Goal: Task Accomplishment & Management: Manage account settings

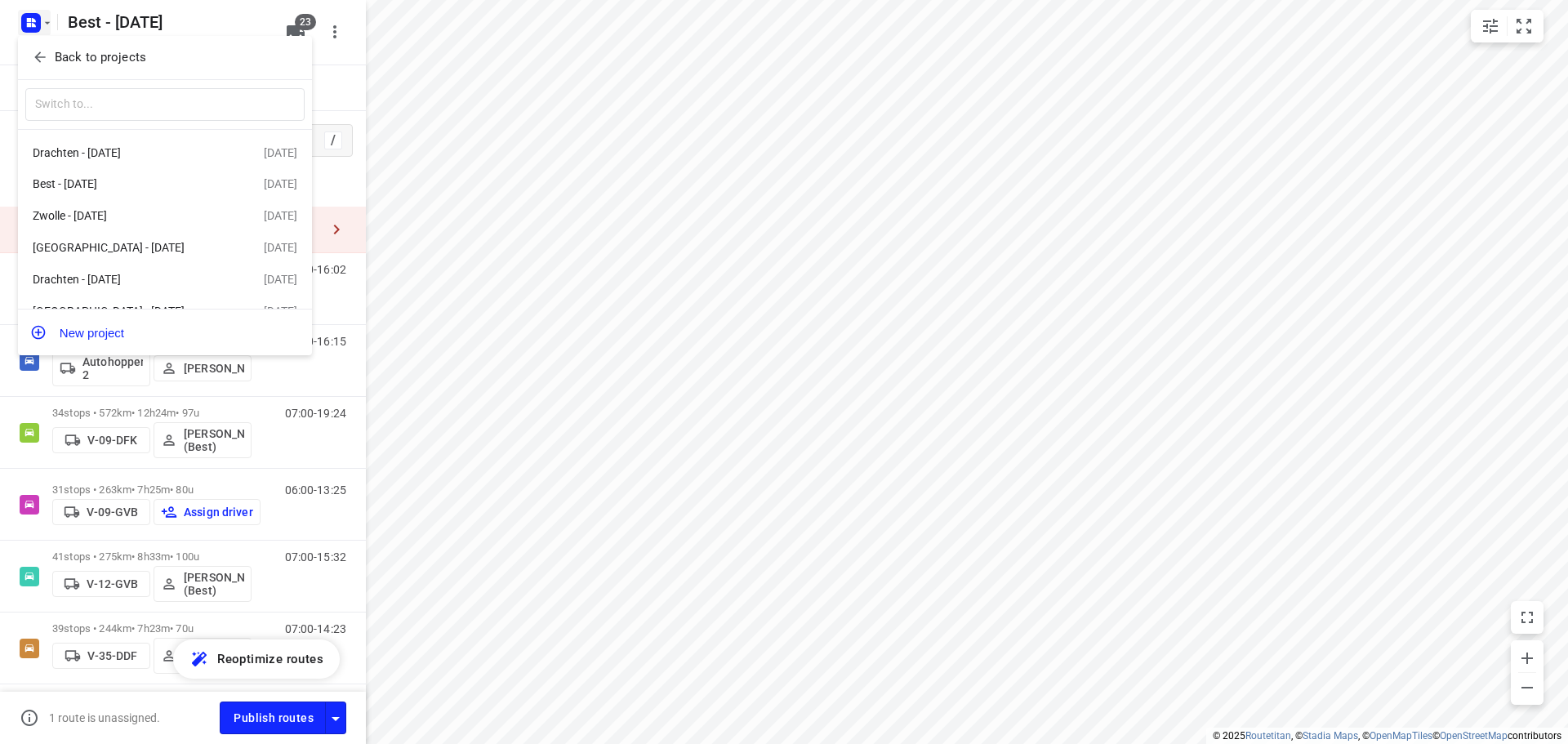
click at [503, 60] on div at bounding box center [784, 372] width 1568 height 744
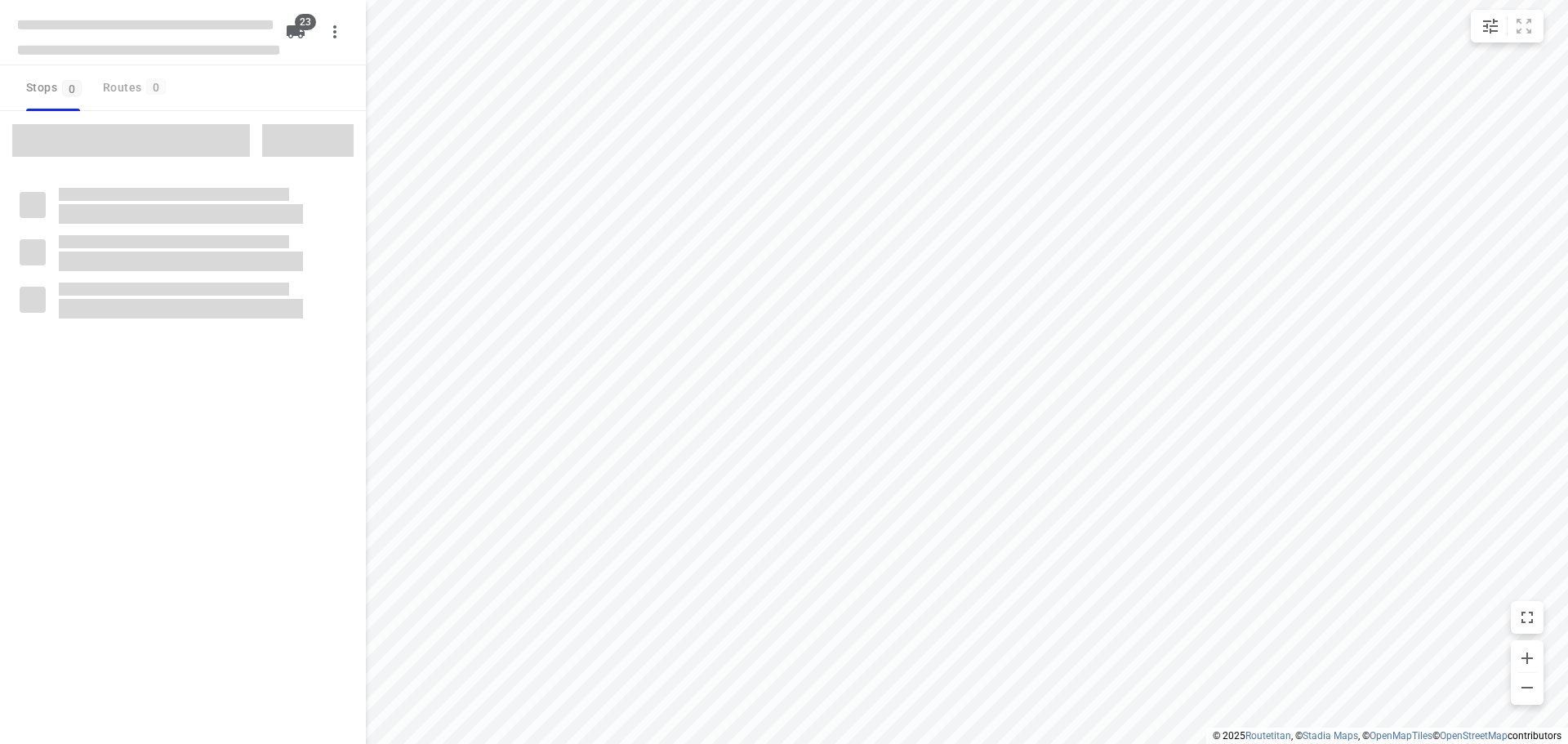
type input "distance"
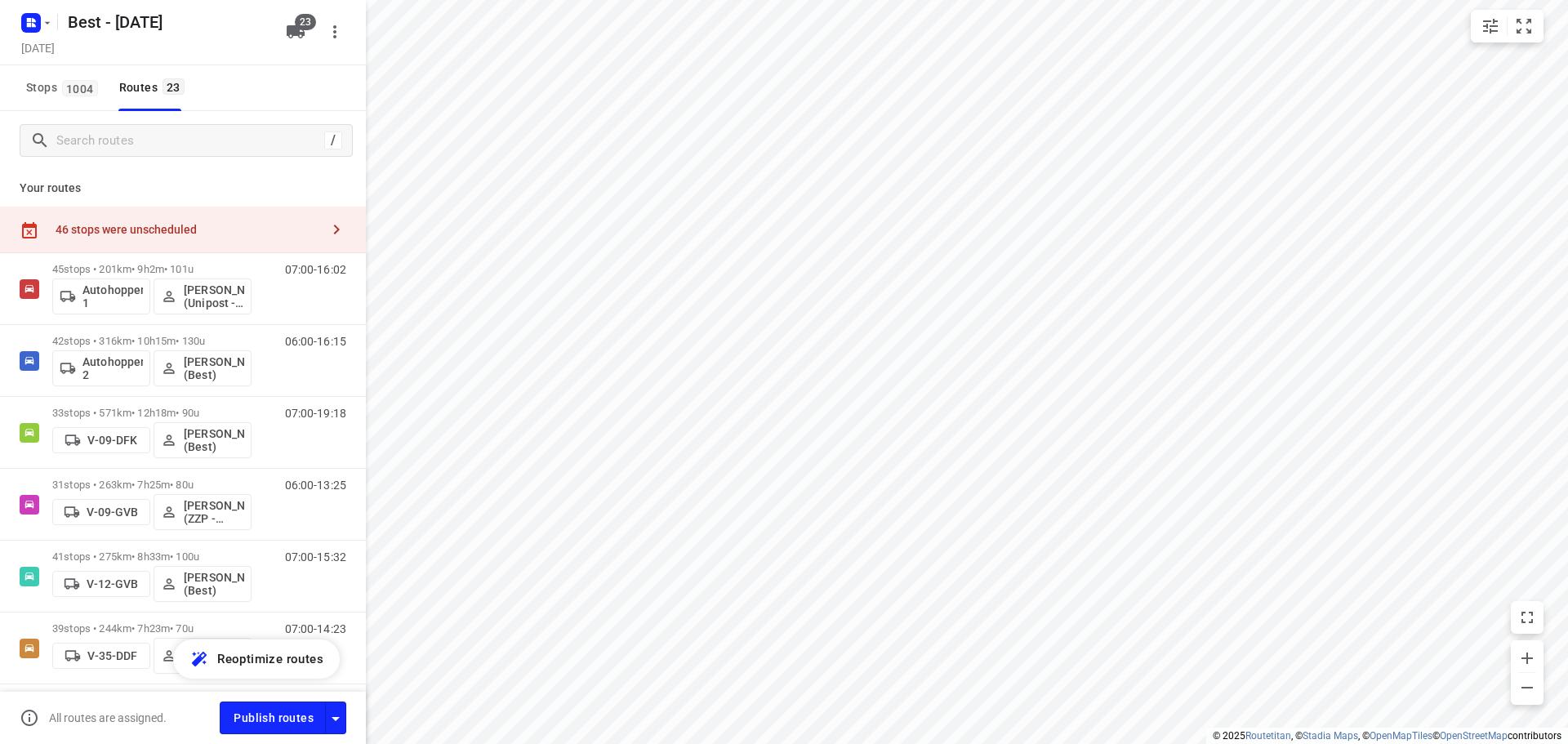
click at [333, 236] on icon "button" at bounding box center [337, 229] width 20 height 20
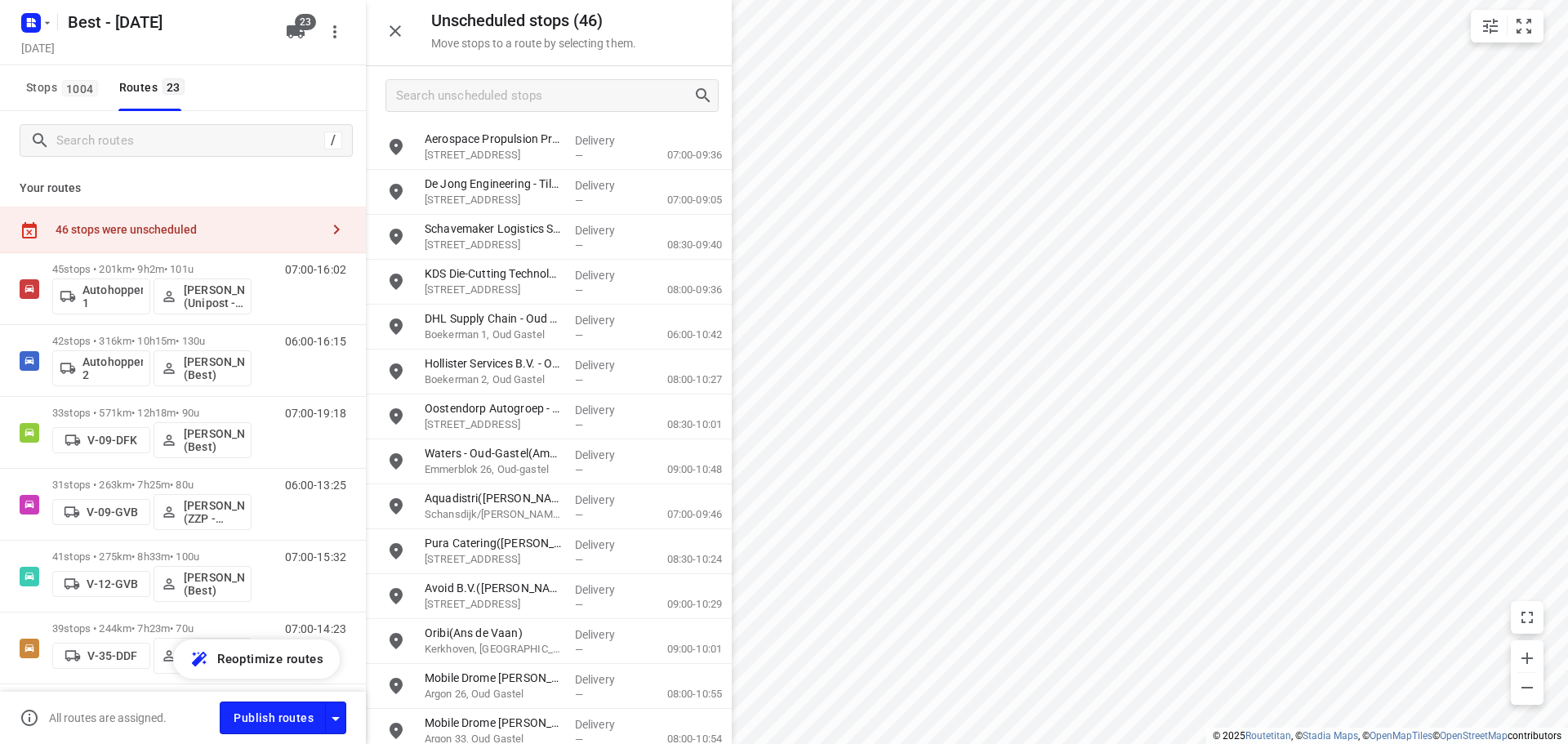
click at [393, 28] on icon "button" at bounding box center [395, 31] width 12 height 12
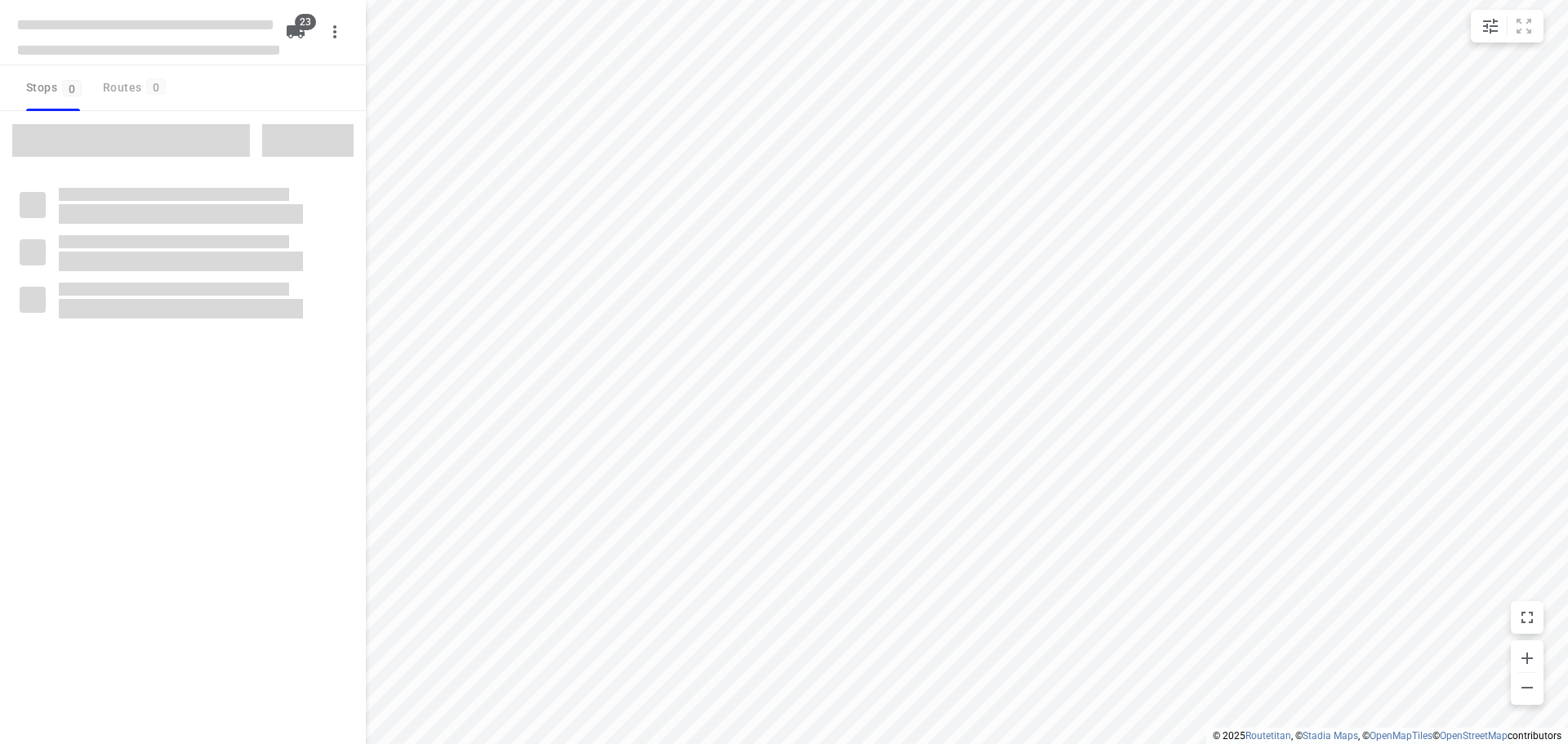
type input "distance"
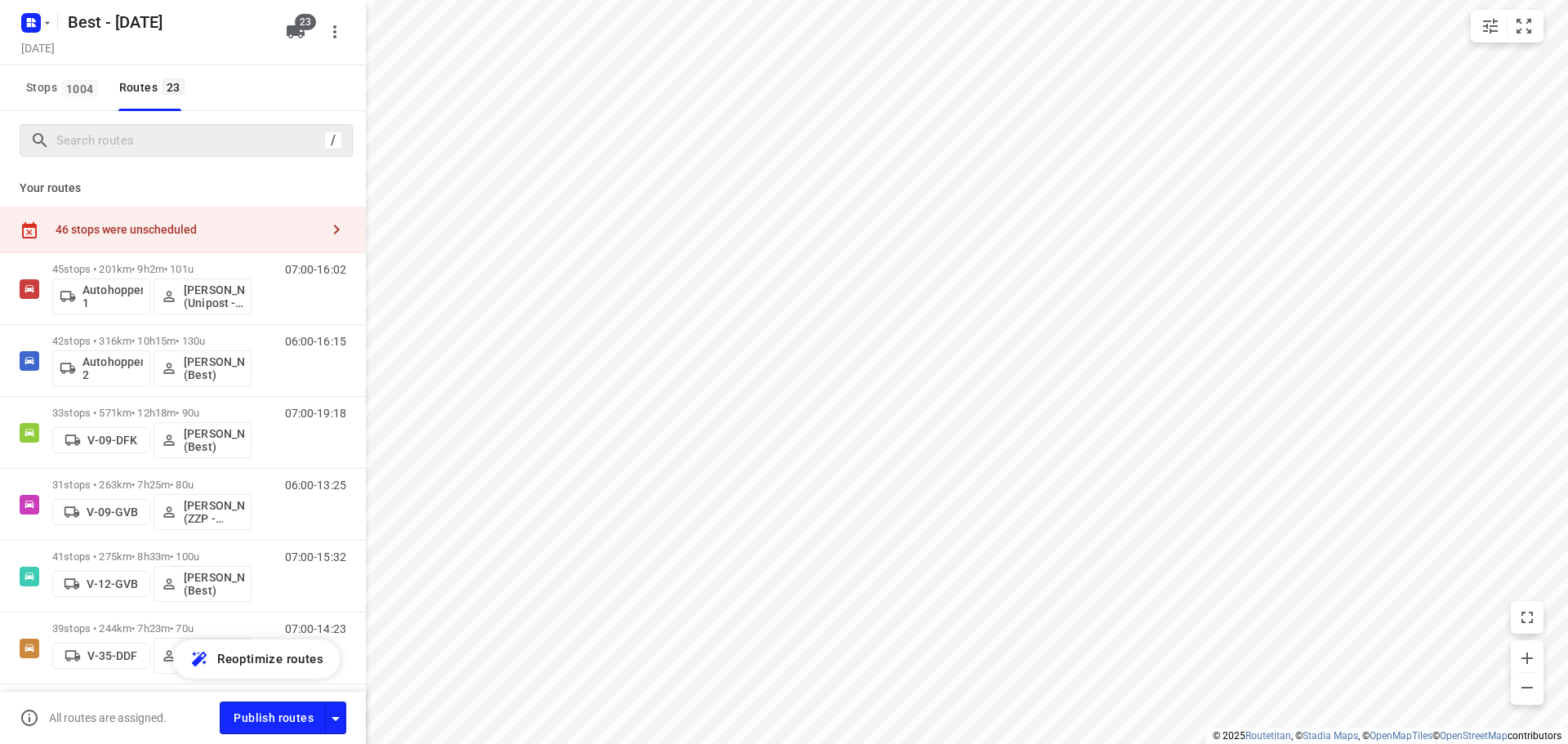
click at [131, 127] on div "/" at bounding box center [187, 140] width 333 height 33
click at [133, 128] on input "Search routes" at bounding box center [204, 141] width 294 height 25
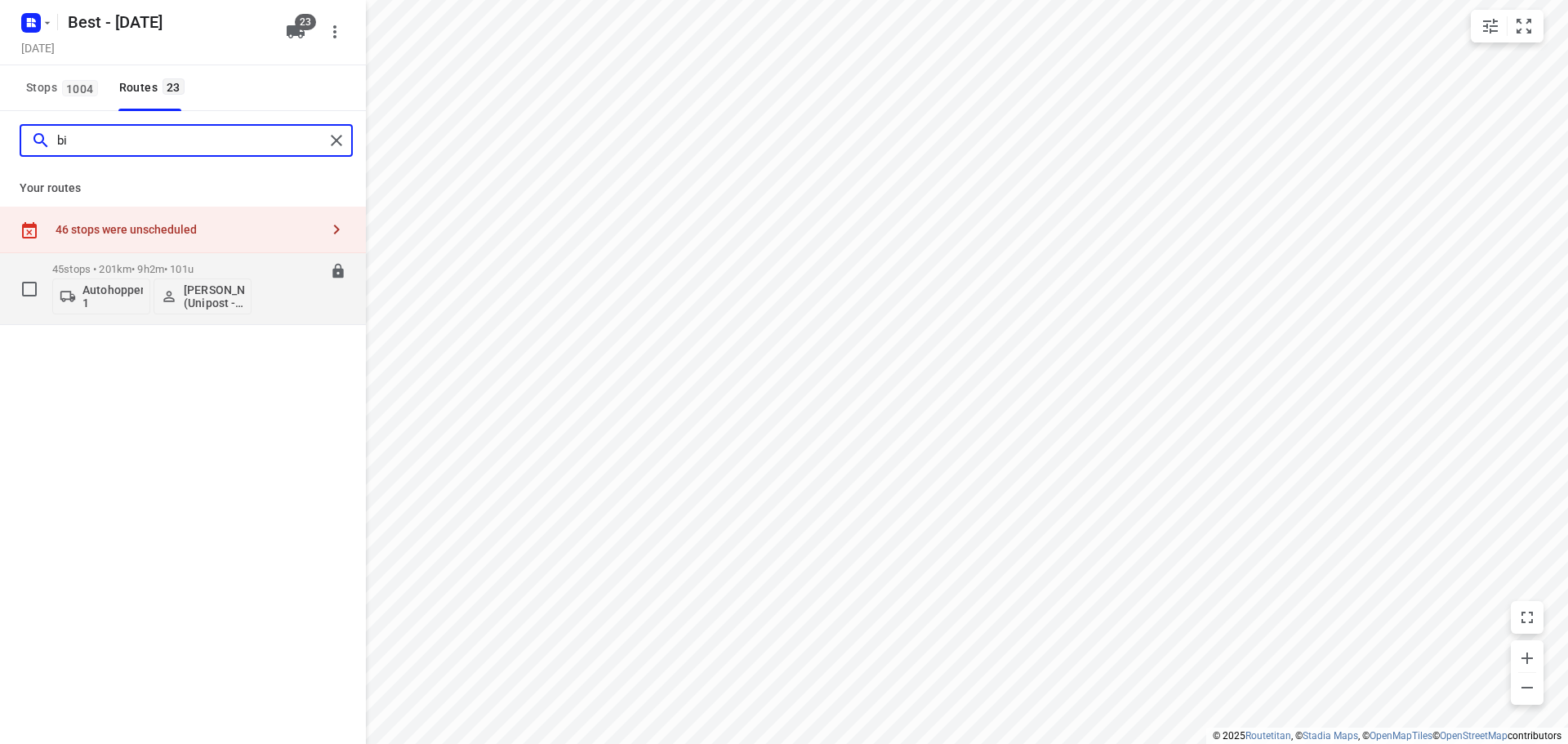
type input "bi"
click at [149, 266] on p "45 stops • 201km • 9h2m • 101u" at bounding box center [151, 269] width 199 height 12
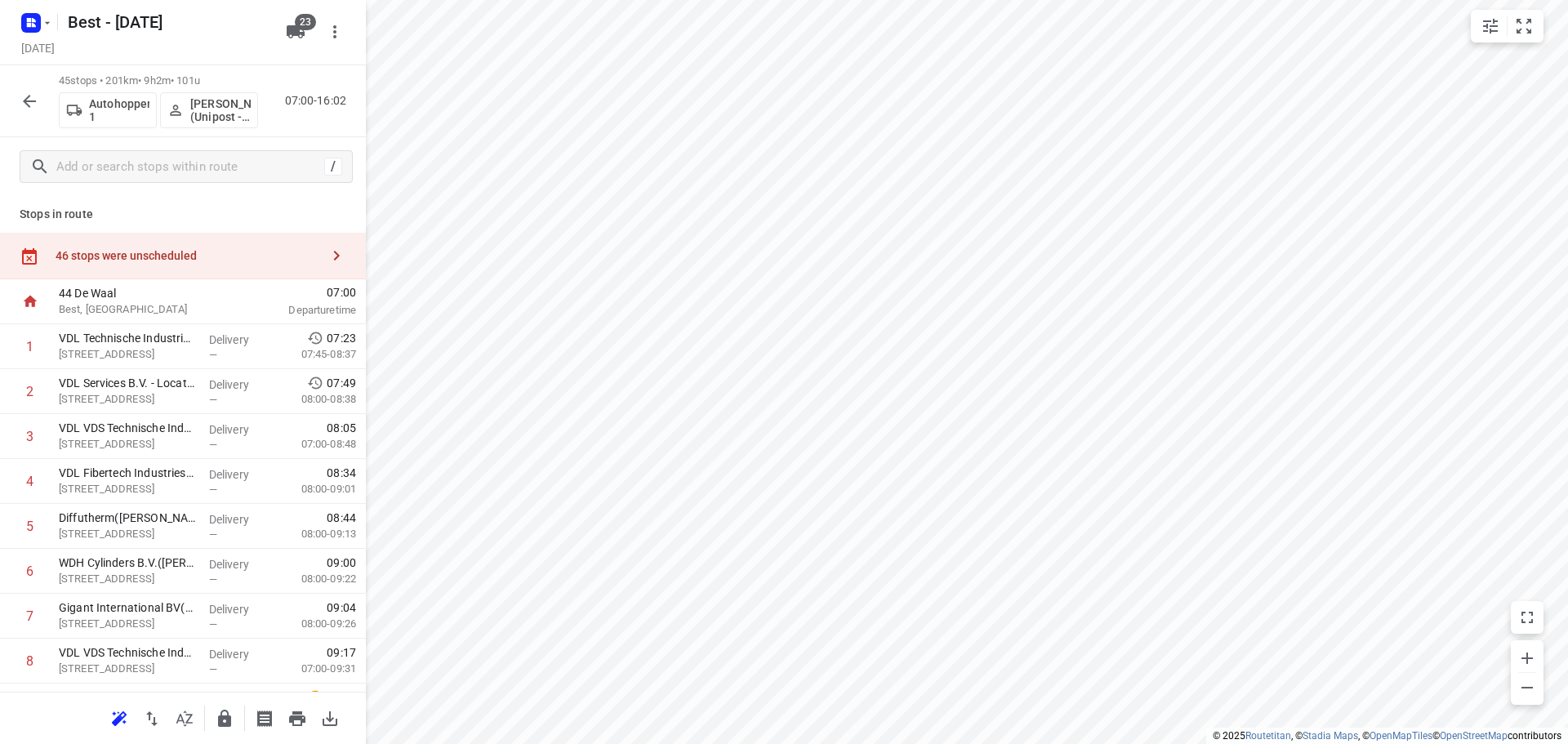
click at [20, 78] on div "45 stops • 201km • 9h2m • 101u Autohopper 1 Bilal Alzeadi (Unipost - Best - ZZP…" at bounding box center [183, 101] width 366 height 72
click at [29, 92] on icon "button" at bounding box center [30, 102] width 20 height 20
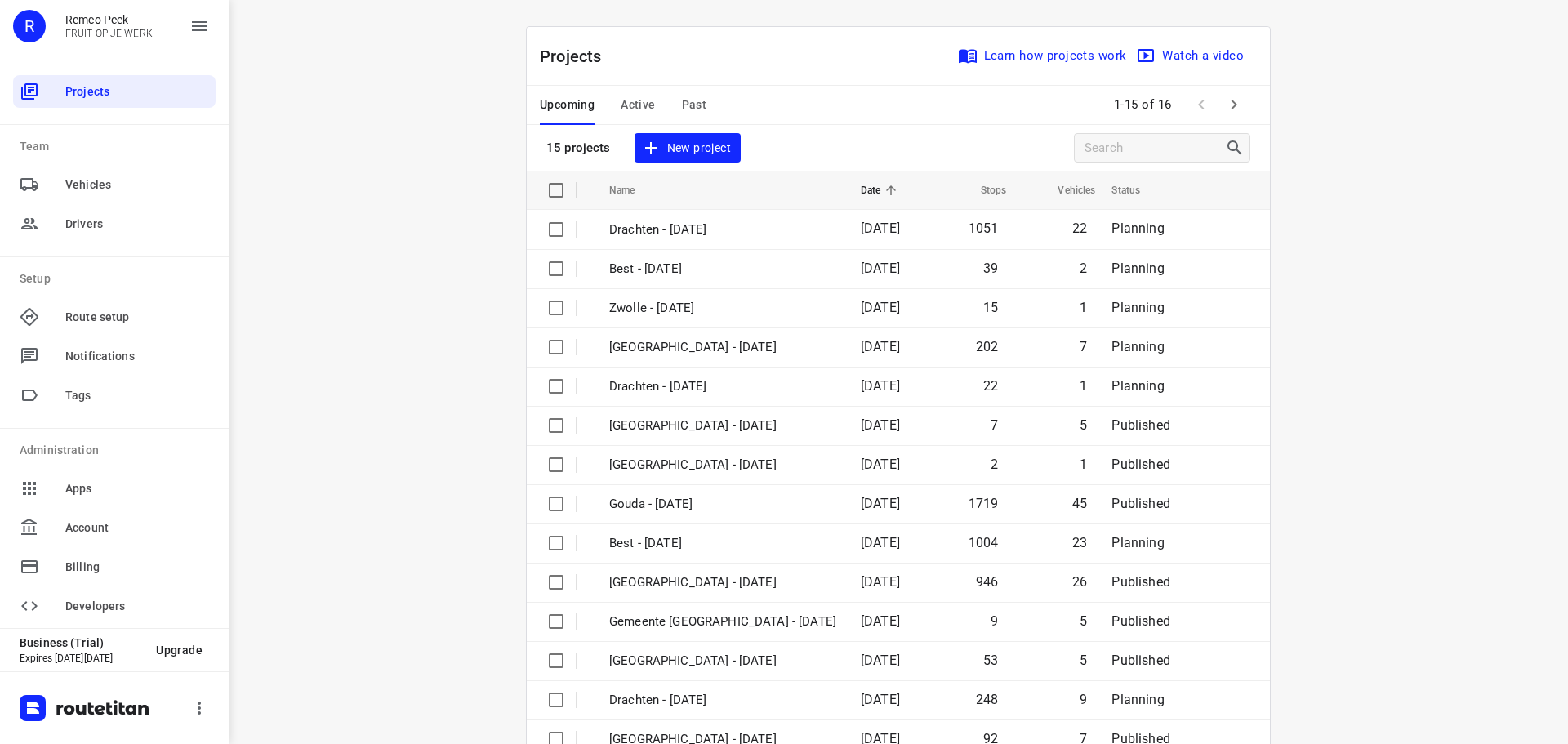
click at [635, 91] on button "Active" at bounding box center [638, 105] width 35 height 39
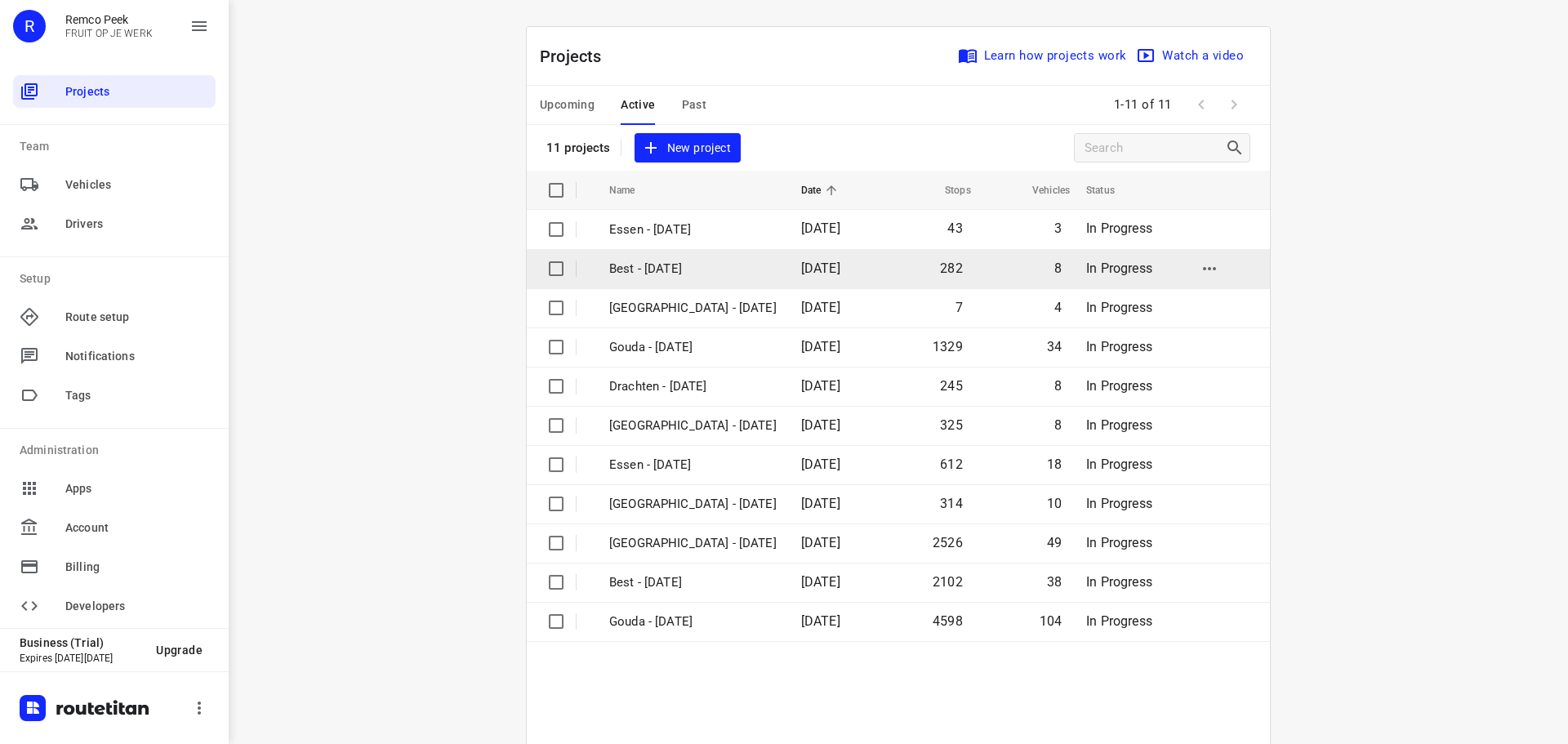
click at [667, 273] on p "Best - [DATE]" at bounding box center [693, 269] width 167 height 19
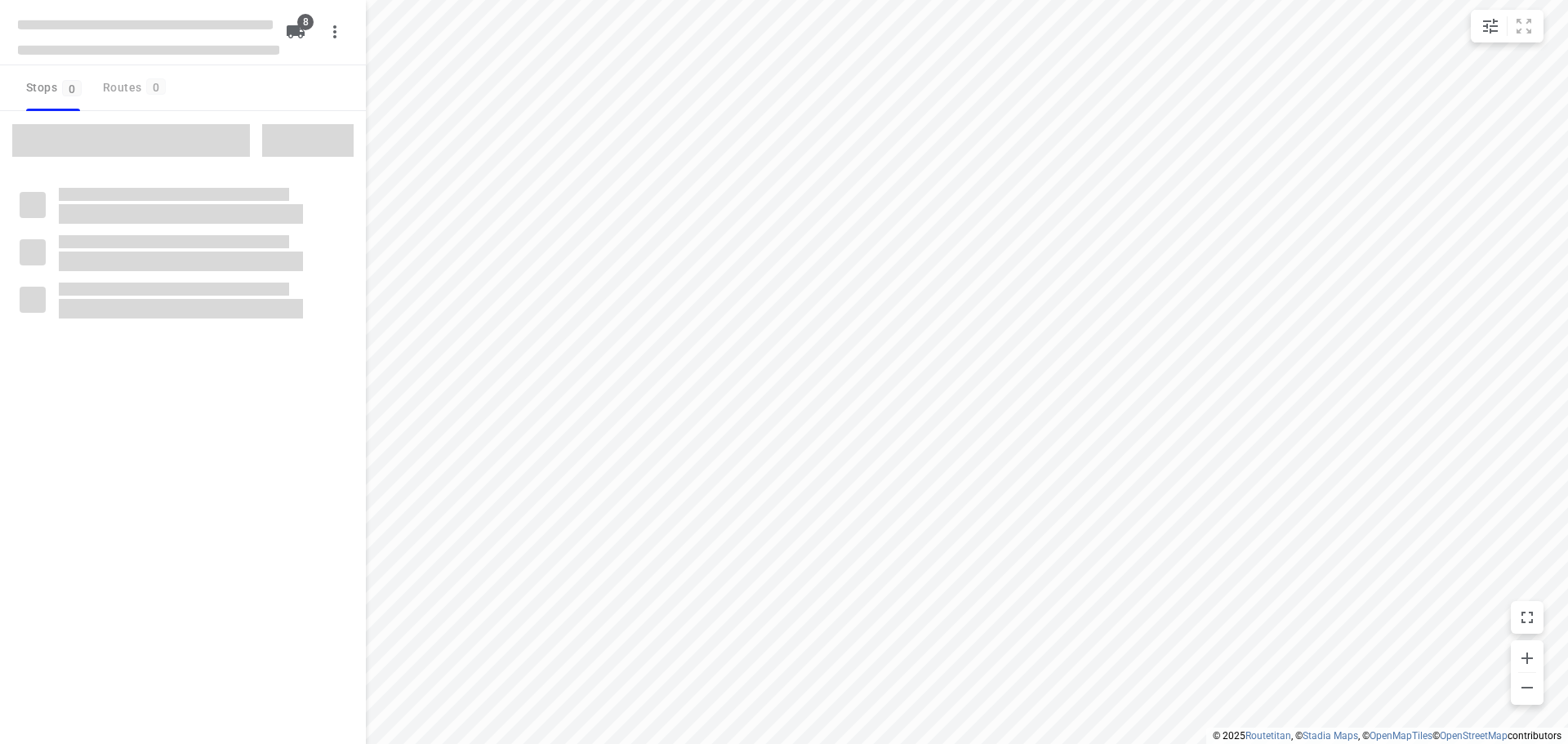
type input "distance"
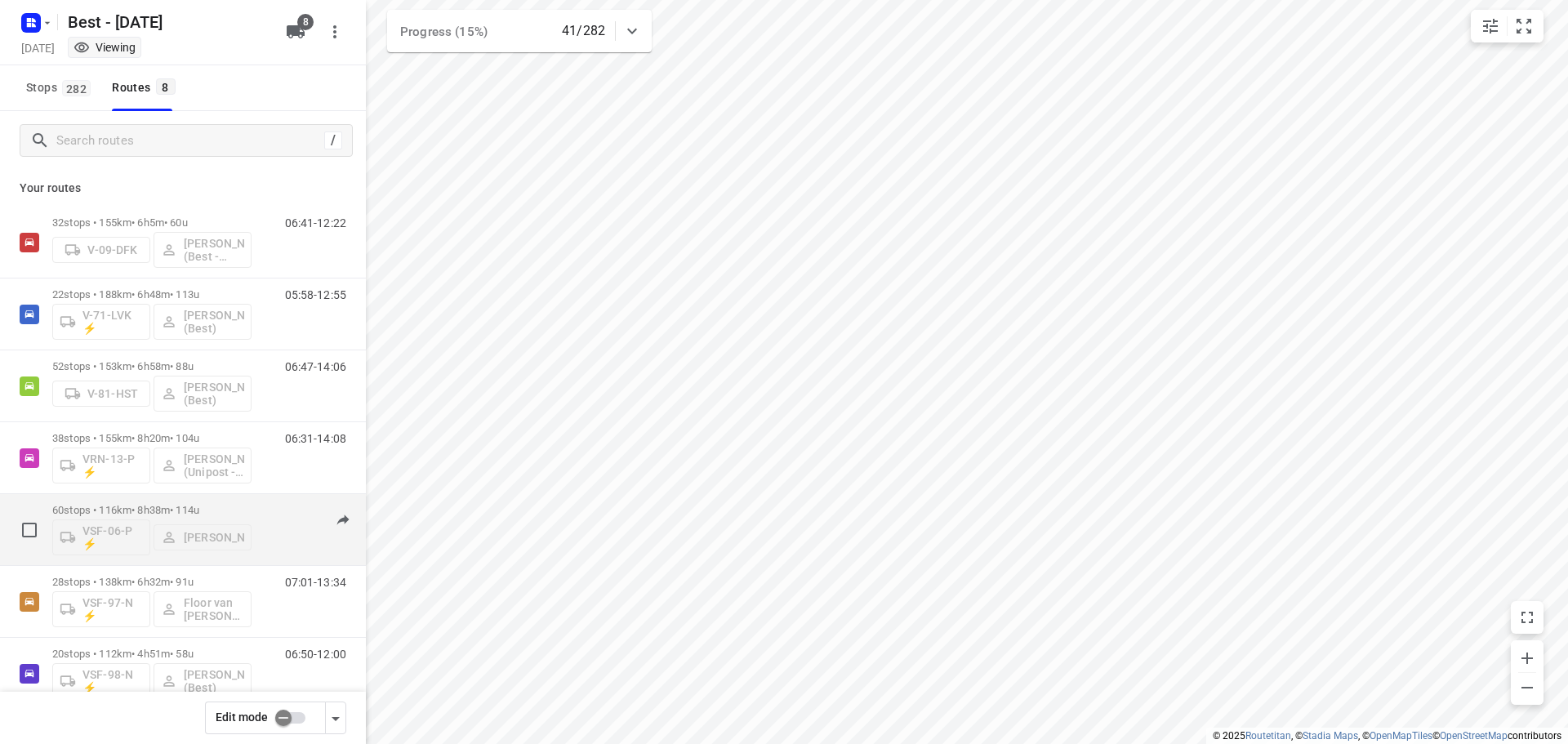
click at [250, 502] on div "60 stops • 116km • 8h38m • 114u VSF-06-P ⚡ [PERSON_NAME]" at bounding box center [151, 530] width 199 height 67
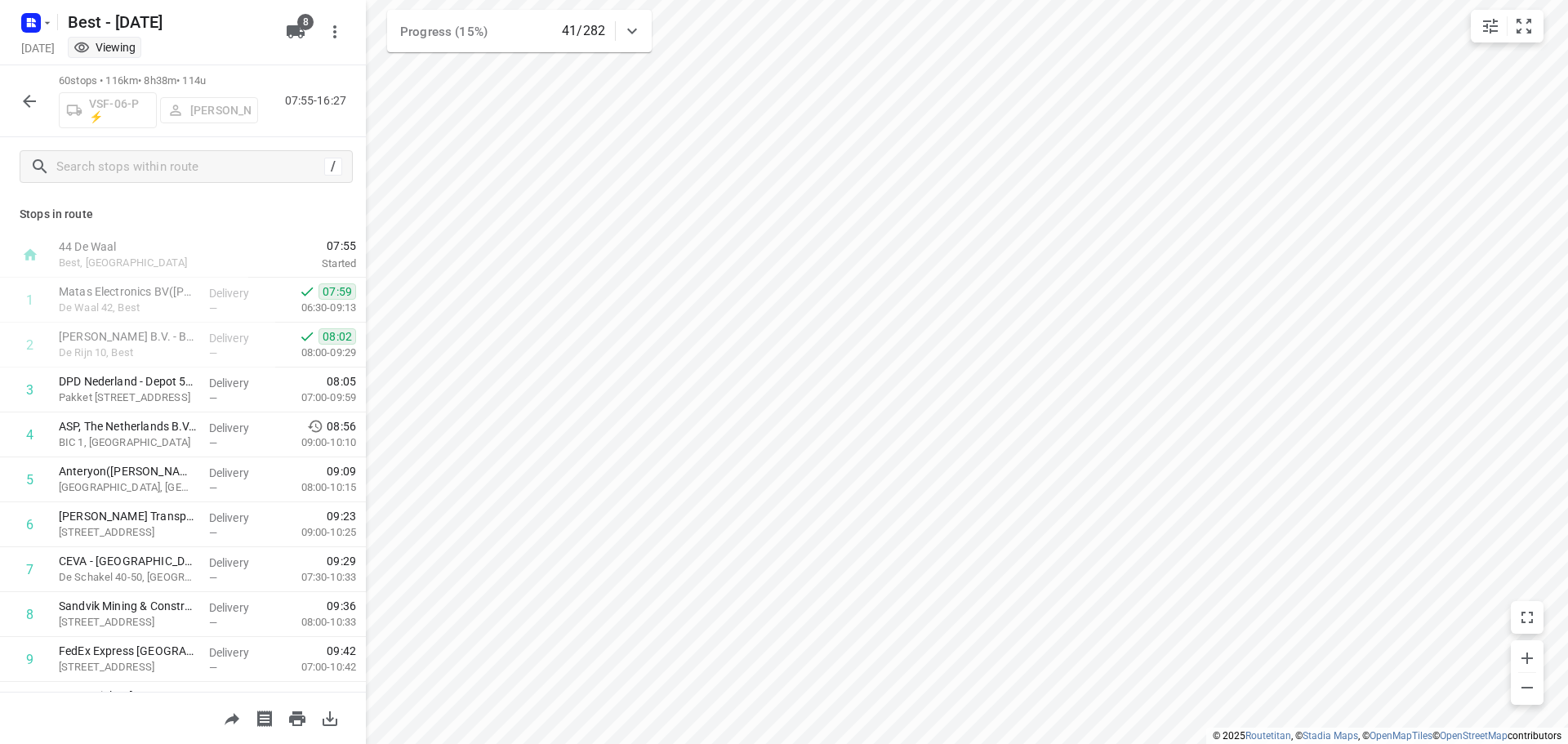
click at [32, 107] on icon "button" at bounding box center [30, 102] width 20 height 20
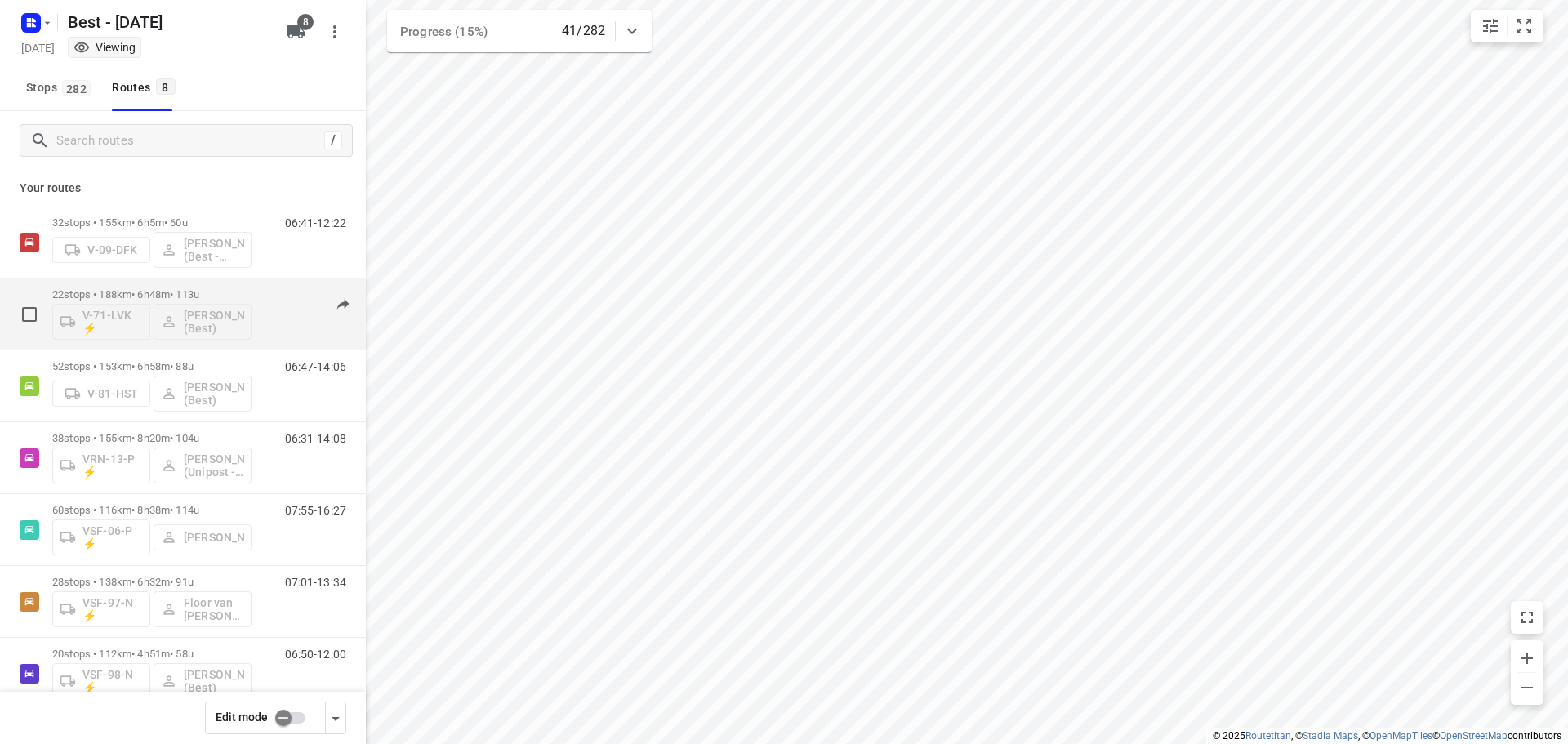
click at [202, 296] on p "22 stops • 188km • 6h48m • 113u" at bounding box center [151, 294] width 199 height 12
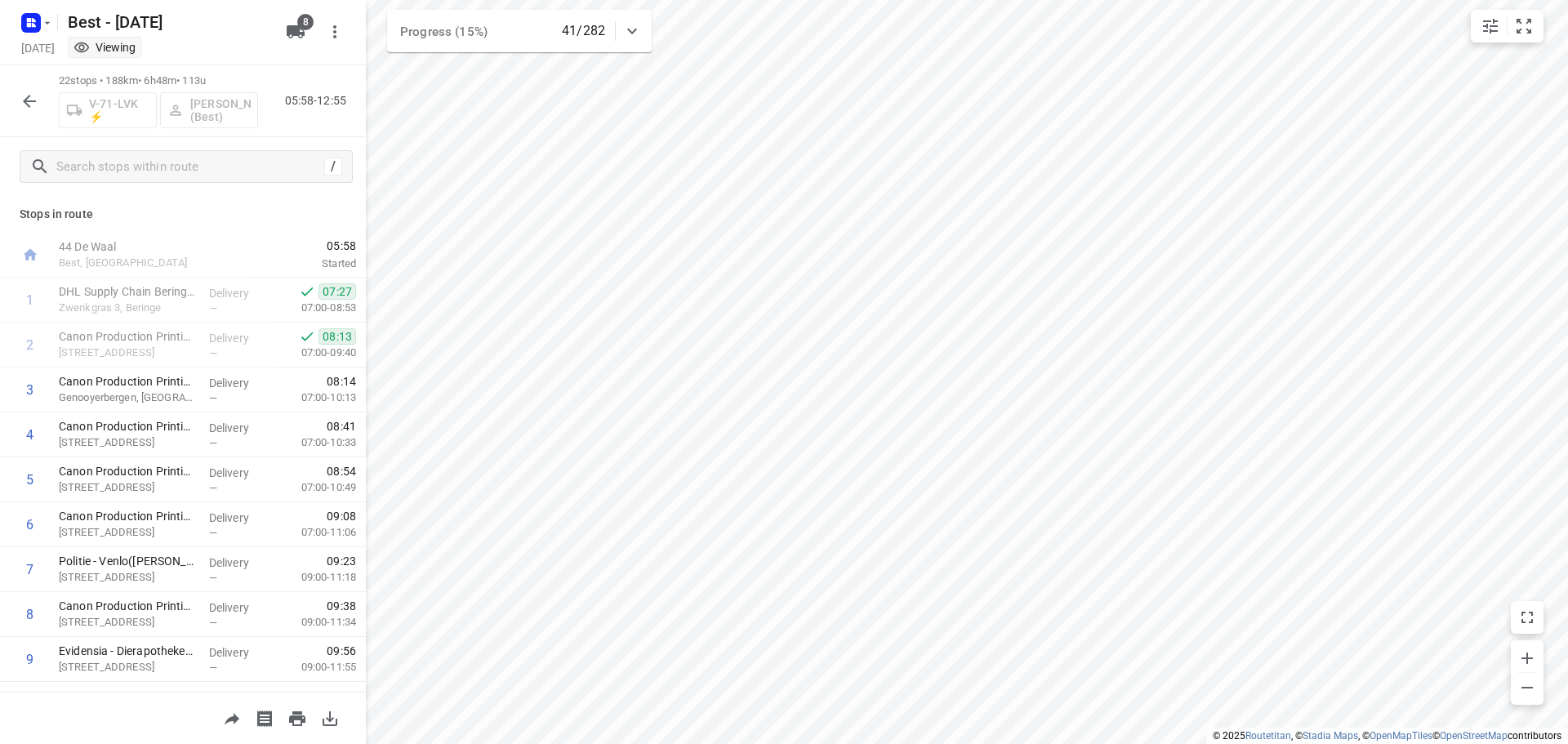
click at [36, 106] on icon "button" at bounding box center [30, 102] width 20 height 20
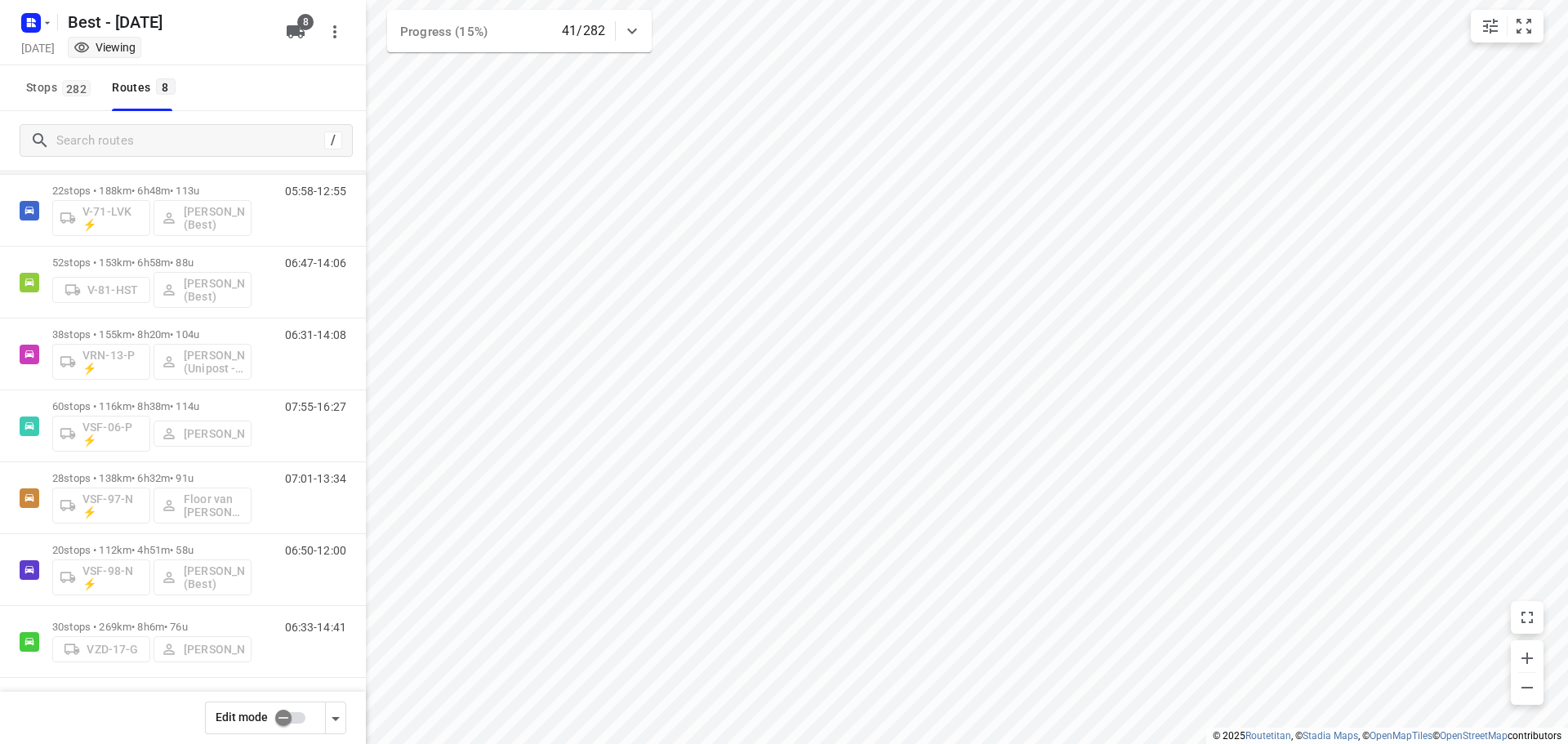
scroll to position [107, 0]
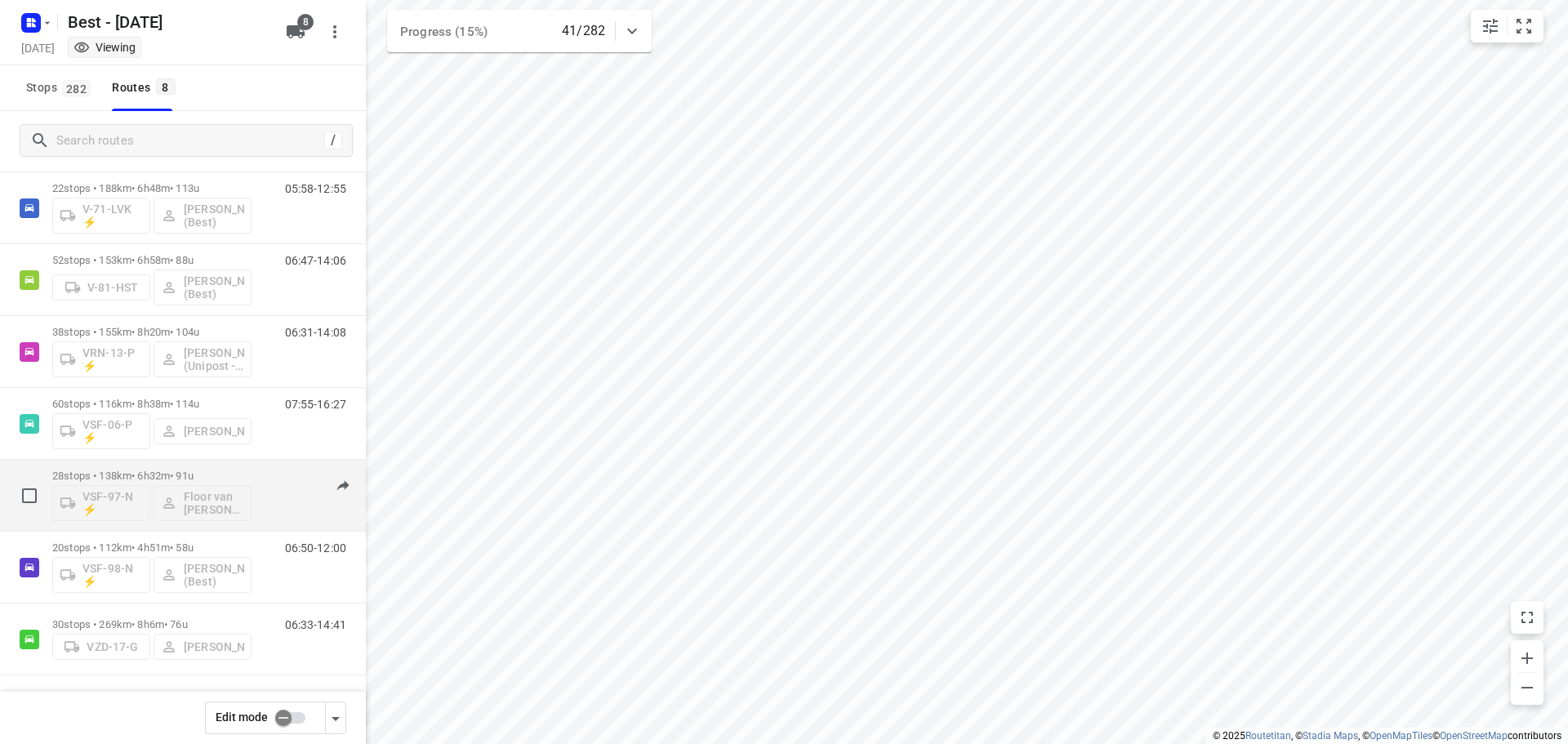
click at [164, 466] on div "28 stops • 138km • 6h32m • 91u VSF-97-N ⚡ Floor van Donzel (Best)" at bounding box center [151, 495] width 199 height 67
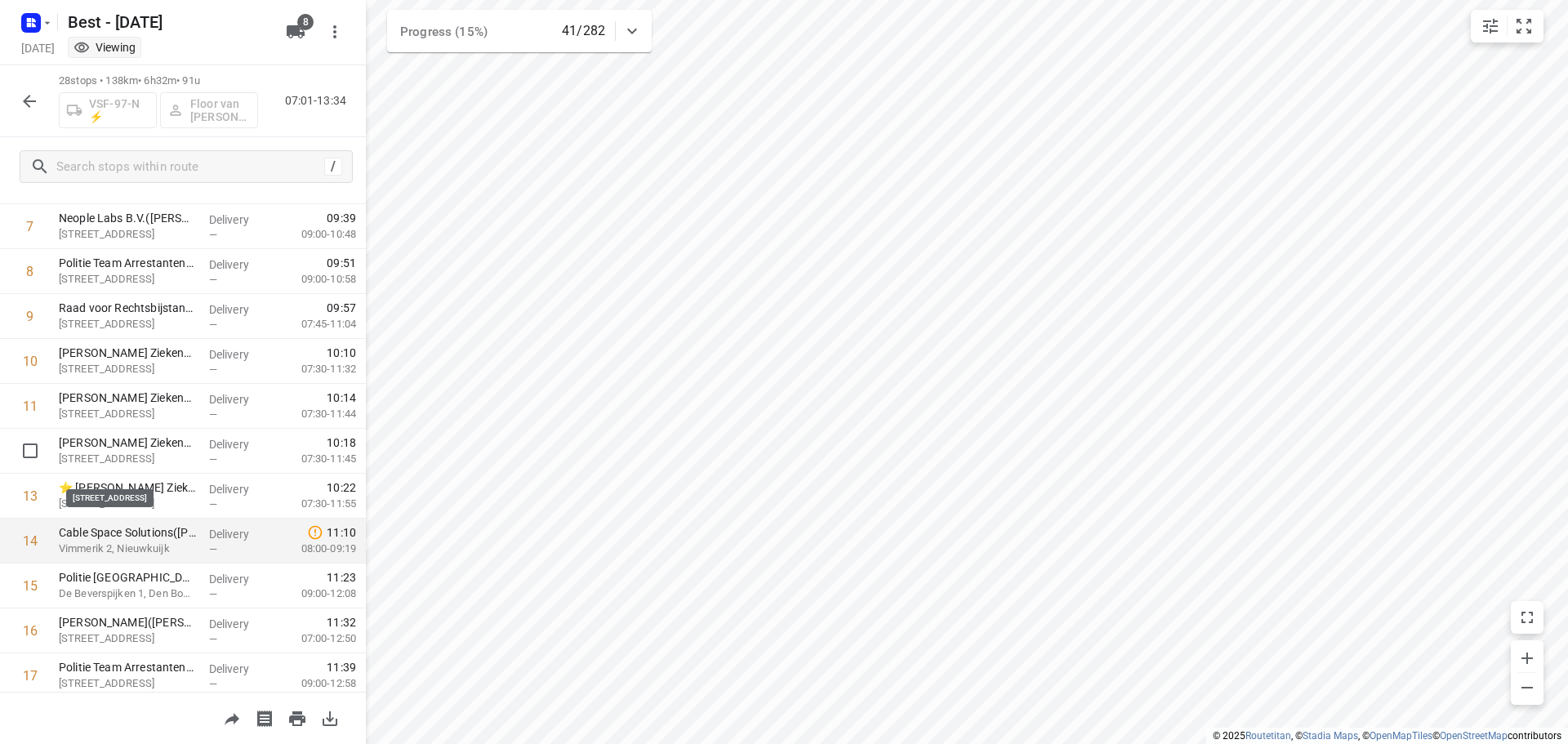
scroll to position [317, 0]
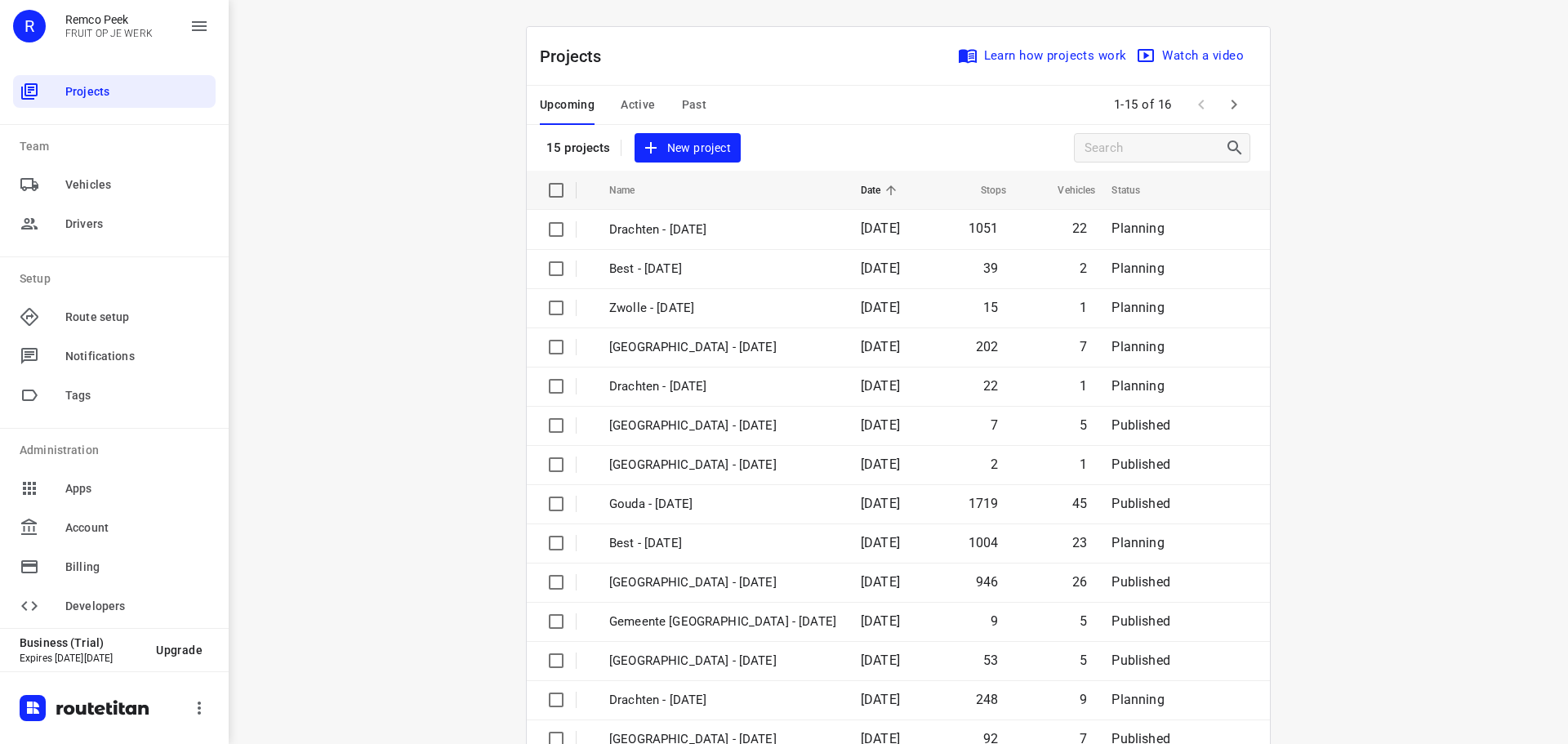
click at [627, 104] on span "Active" at bounding box center [638, 105] width 35 height 20
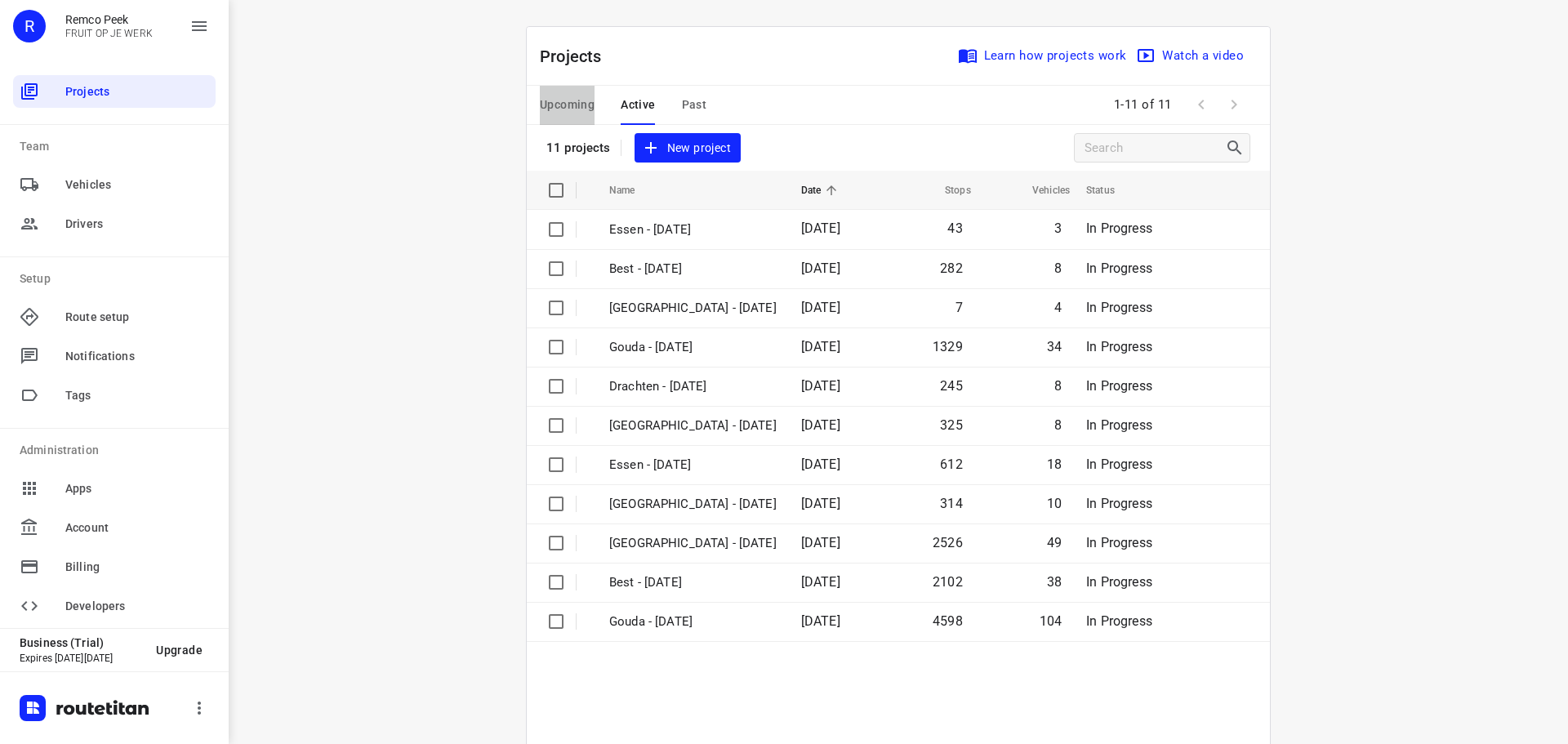
click at [582, 110] on span "Upcoming" at bounding box center [567, 105] width 55 height 20
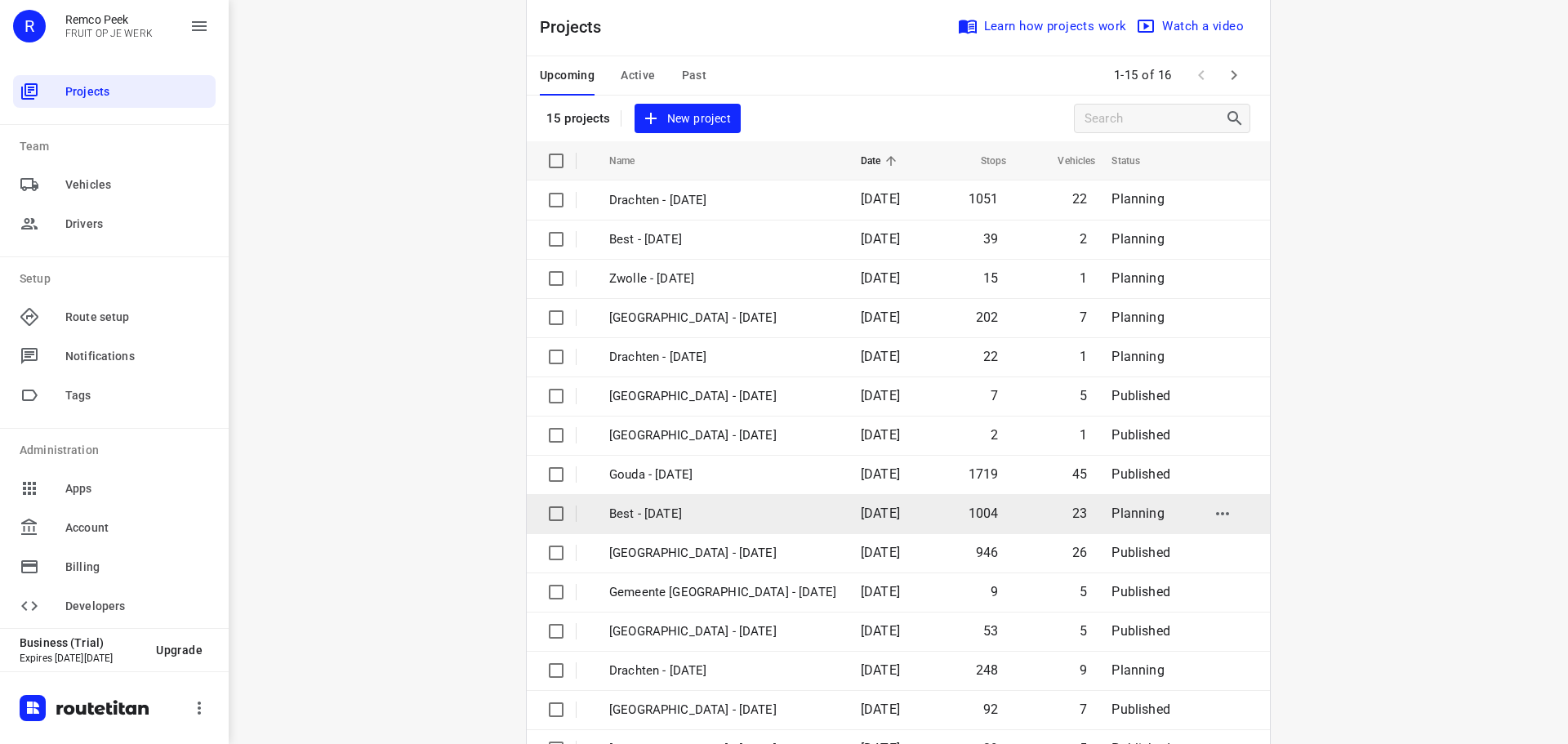
scroll to position [82, 0]
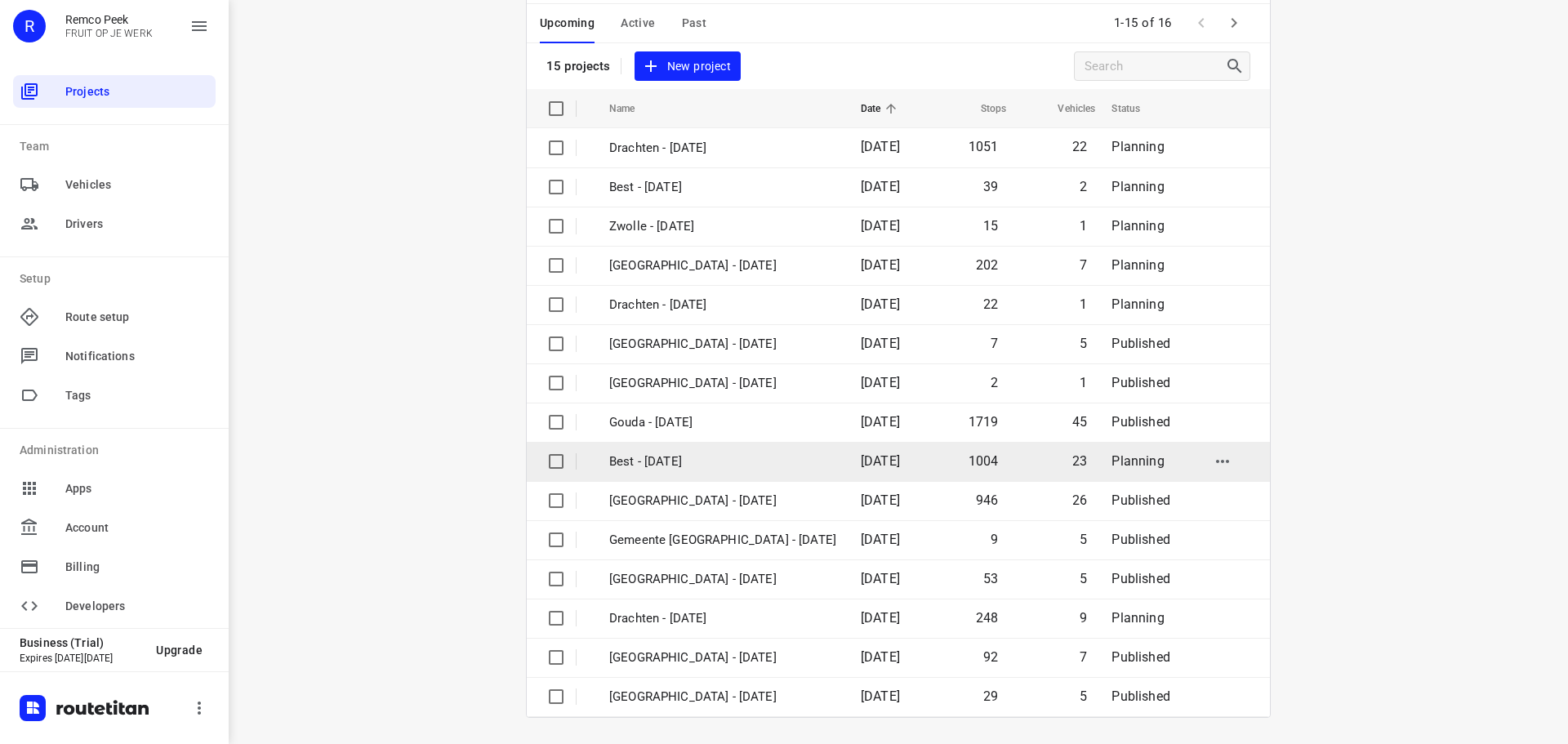
click at [640, 448] on td "Best - [DATE]" at bounding box center [720, 461] width 255 height 39
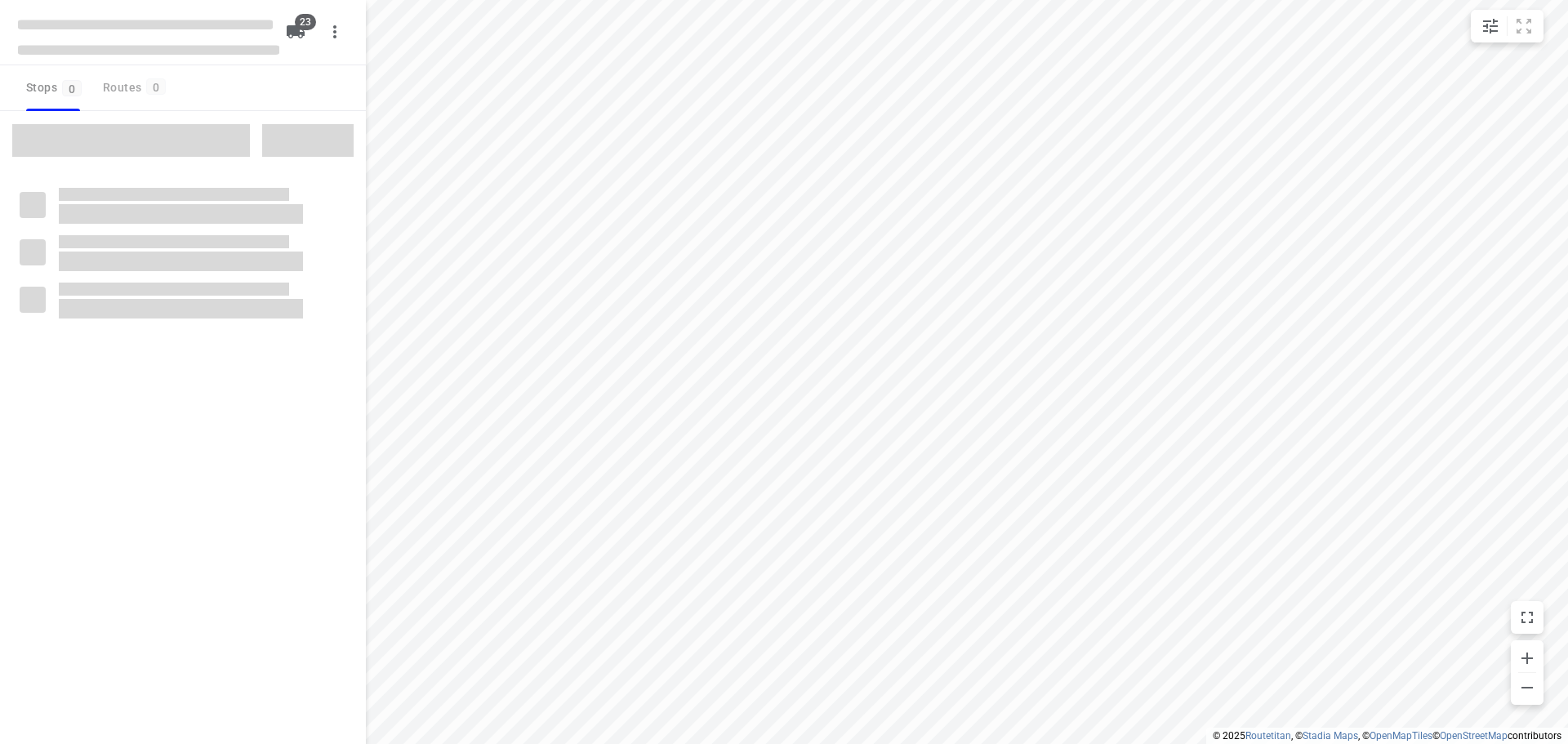
type input "distance"
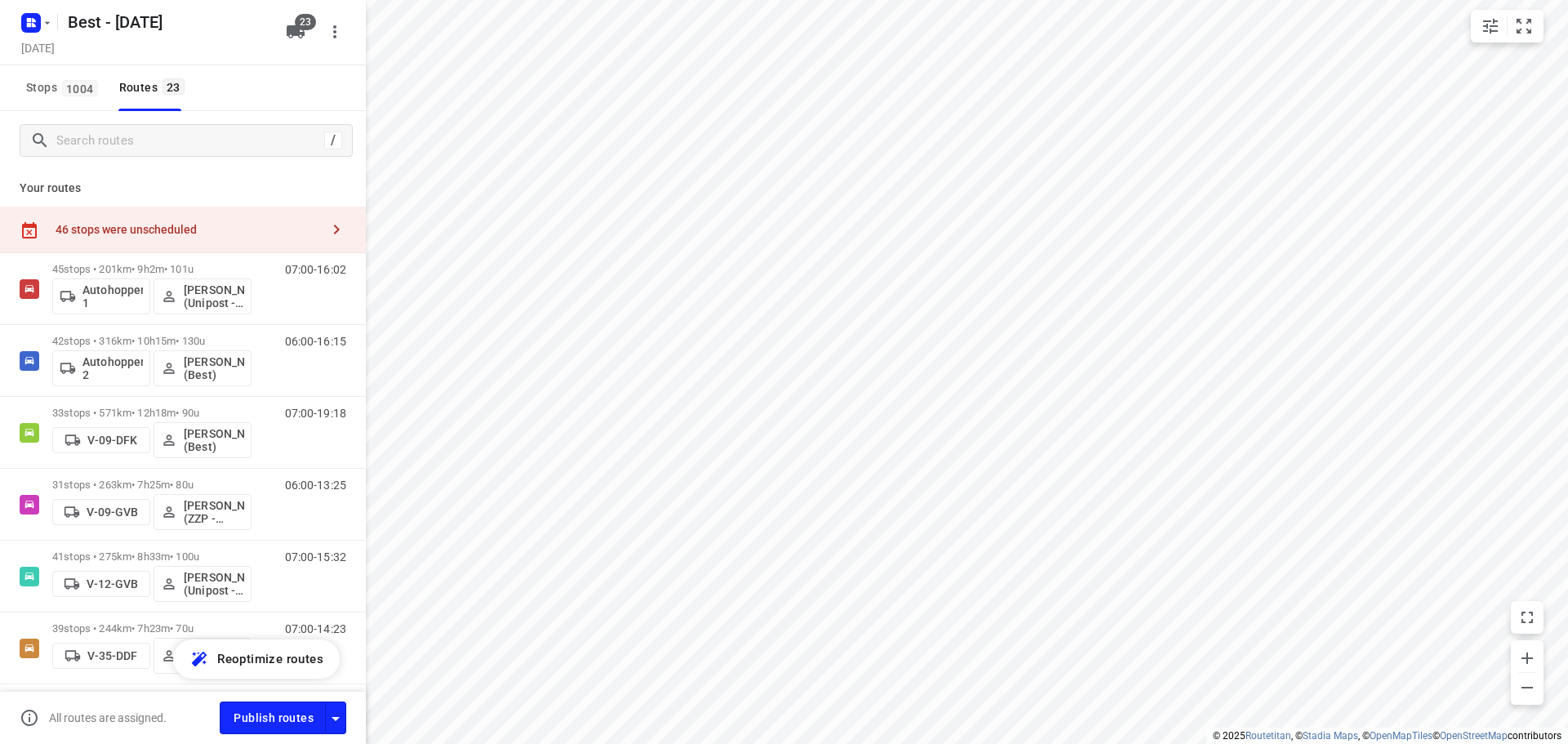
click at [60, 21] on div "Best - [DATE]" at bounding box center [167, 22] width 218 height 33
click at [339, 36] on icon "button" at bounding box center [335, 32] width 20 height 20
click at [306, 66] on div "Routing settings" at bounding box center [267, 69] width 144 height 13
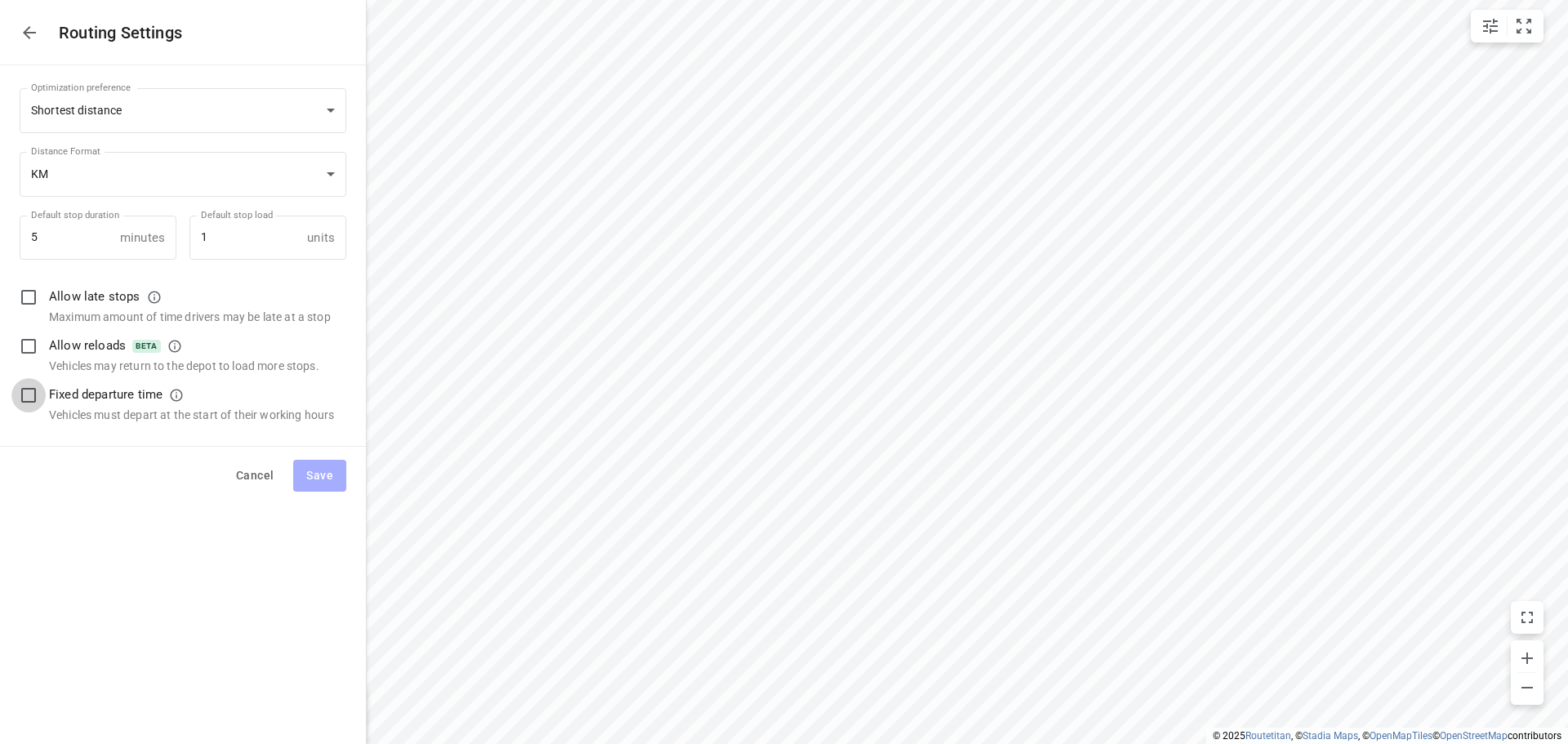
click at [25, 391] on input "checkbox" at bounding box center [29, 395] width 35 height 35
checkbox input "true"
click at [314, 458] on div "Cancel Save" at bounding box center [183, 472] width 366 height 52
click at [314, 469] on span "Save" at bounding box center [320, 475] width 27 height 20
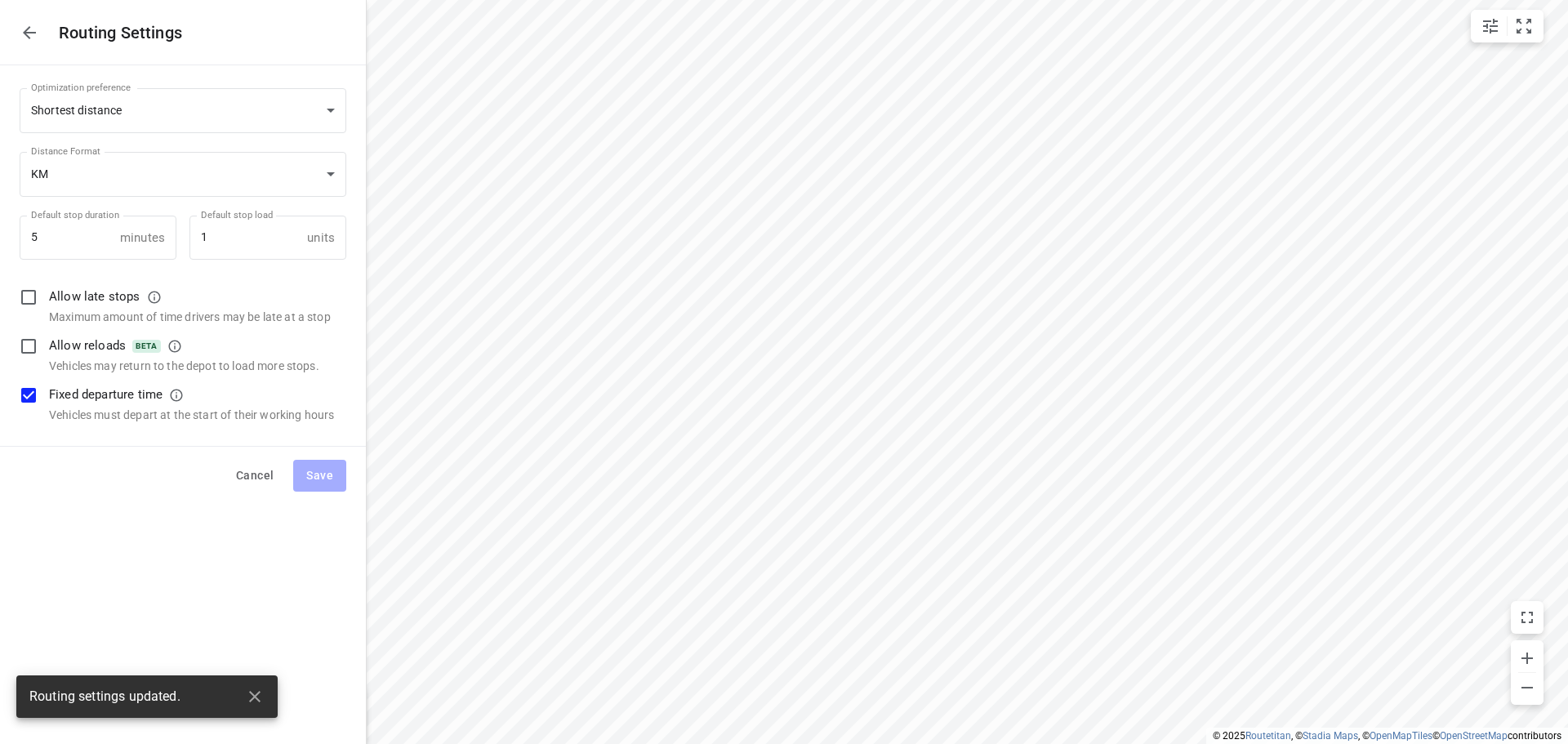
click at [21, 50] on div "Routing Settings" at bounding box center [183, 33] width 366 height 66
click at [28, 21] on button "button" at bounding box center [29, 33] width 33 height 33
type input "distance"
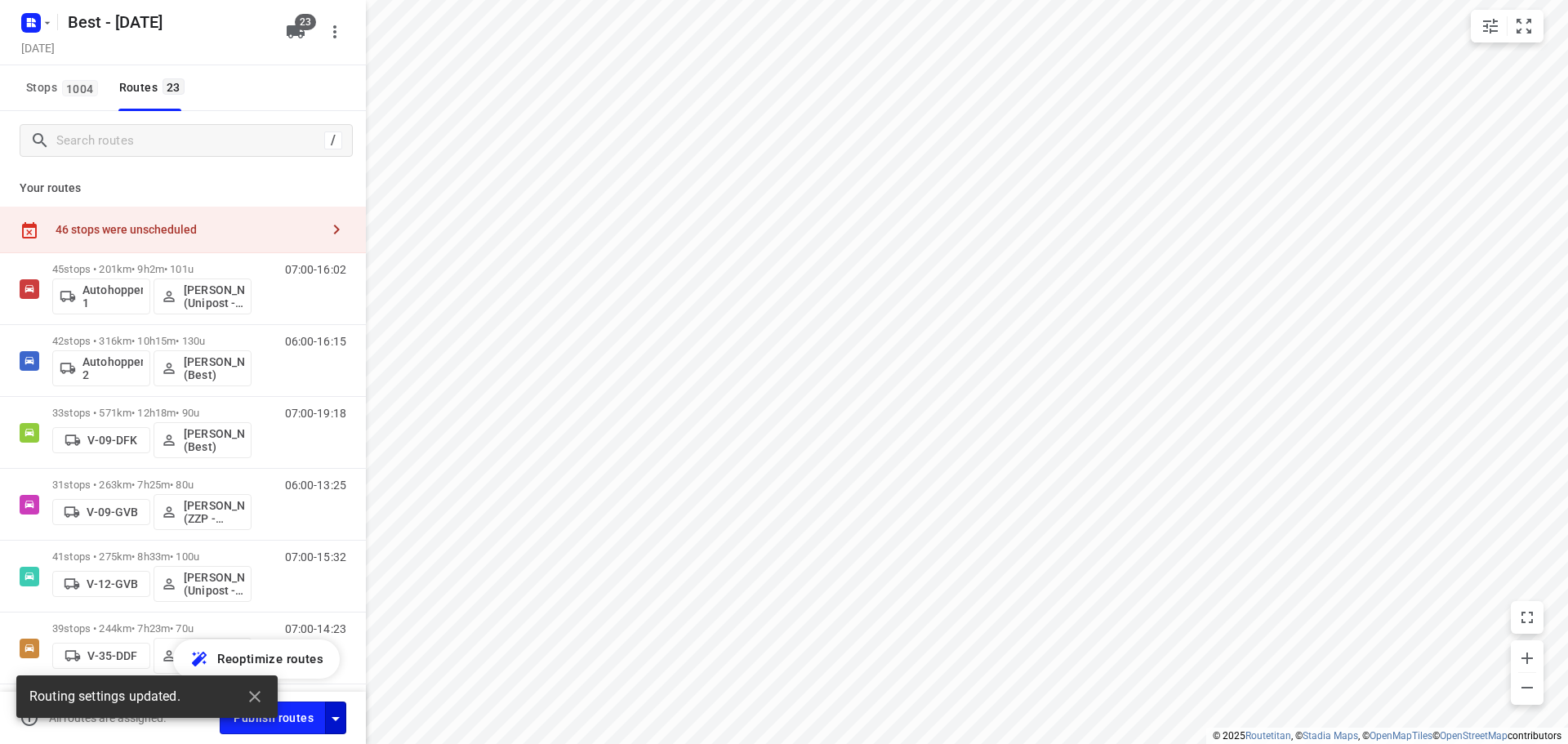
click at [342, 712] on icon "button" at bounding box center [336, 719] width 20 height 20
